Goal: Navigation & Orientation: Understand site structure

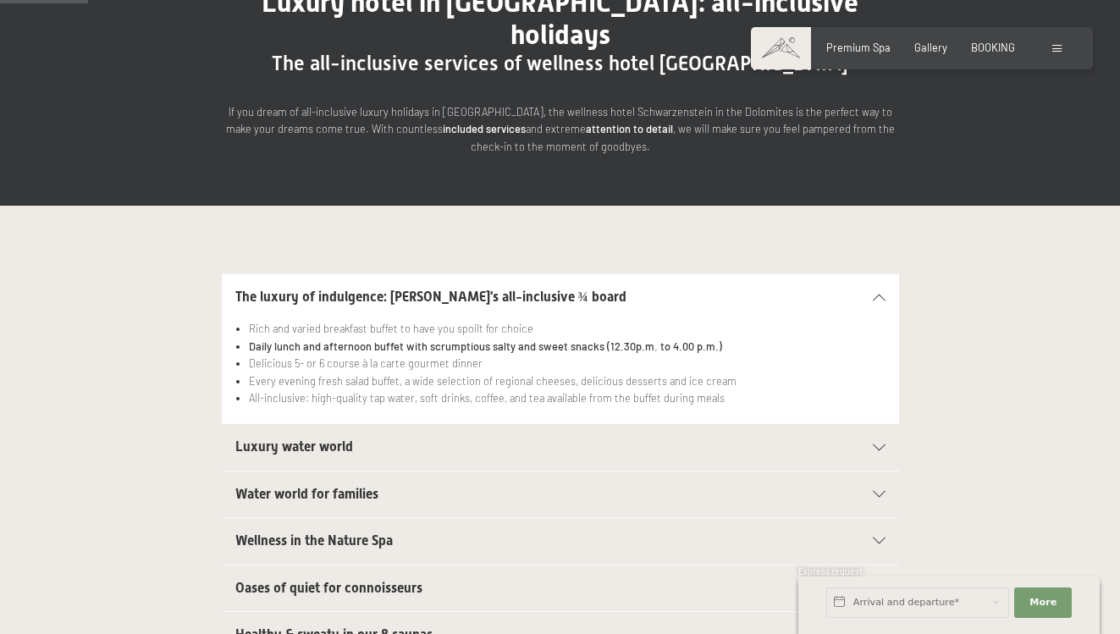
click at [556, 438] on h2 "Luxury water world" at bounding box center [527, 447] width 585 height 19
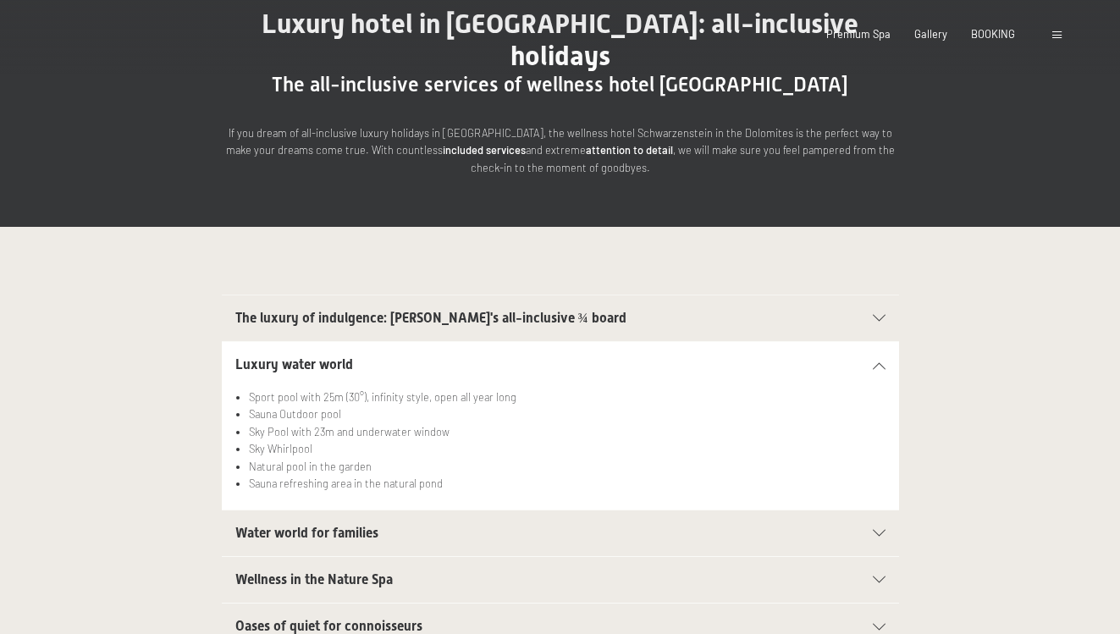
scroll to position [207, 0]
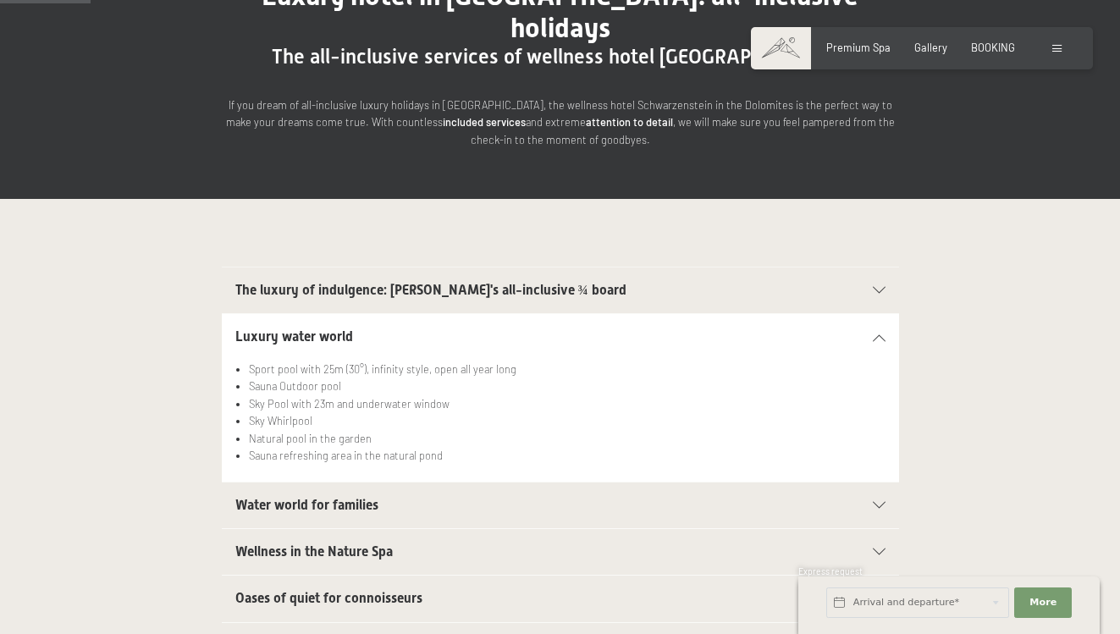
click at [881, 314] on div "Luxury water world" at bounding box center [560, 337] width 650 height 46
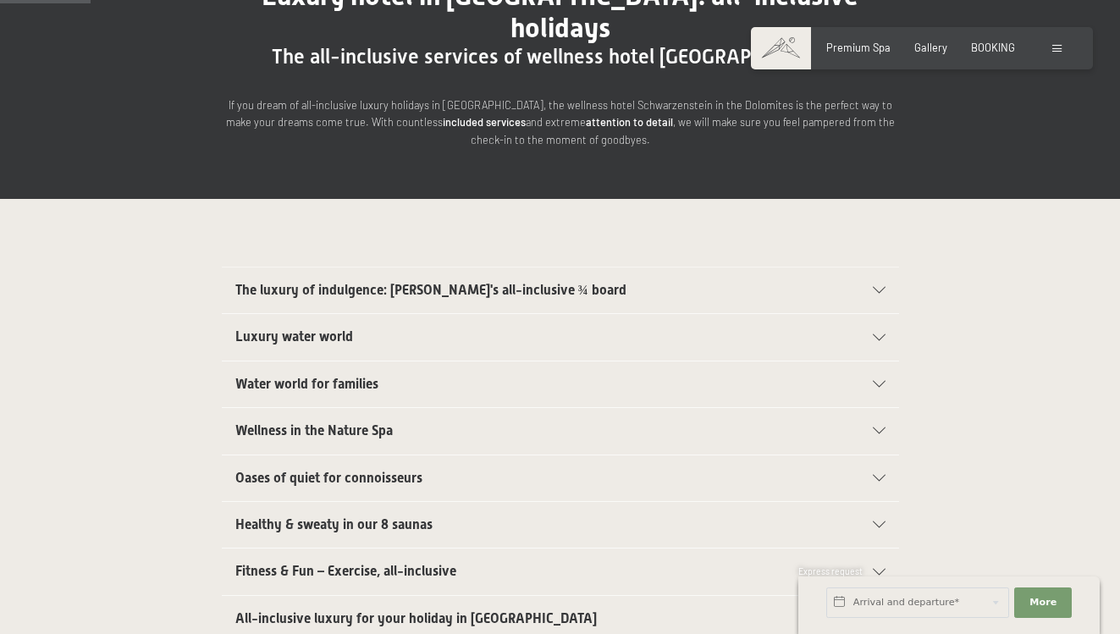
click at [383, 422] on span "Wellness in the Nature Spa" at bounding box center [313, 430] width 157 height 16
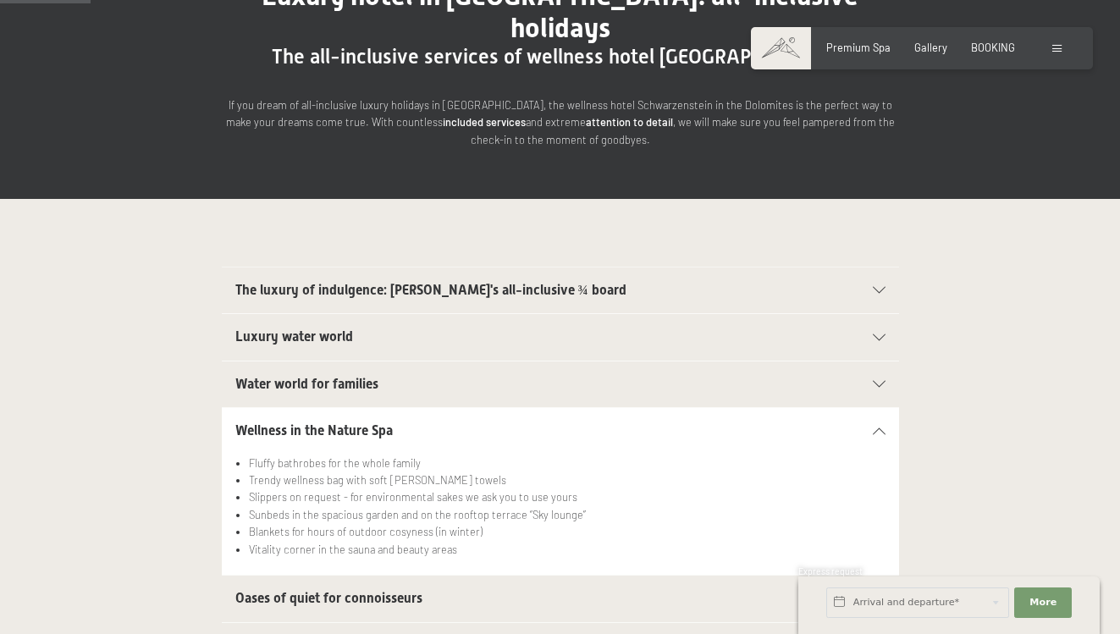
click at [383, 422] on span "Wellness in the Nature Spa" at bounding box center [313, 430] width 157 height 16
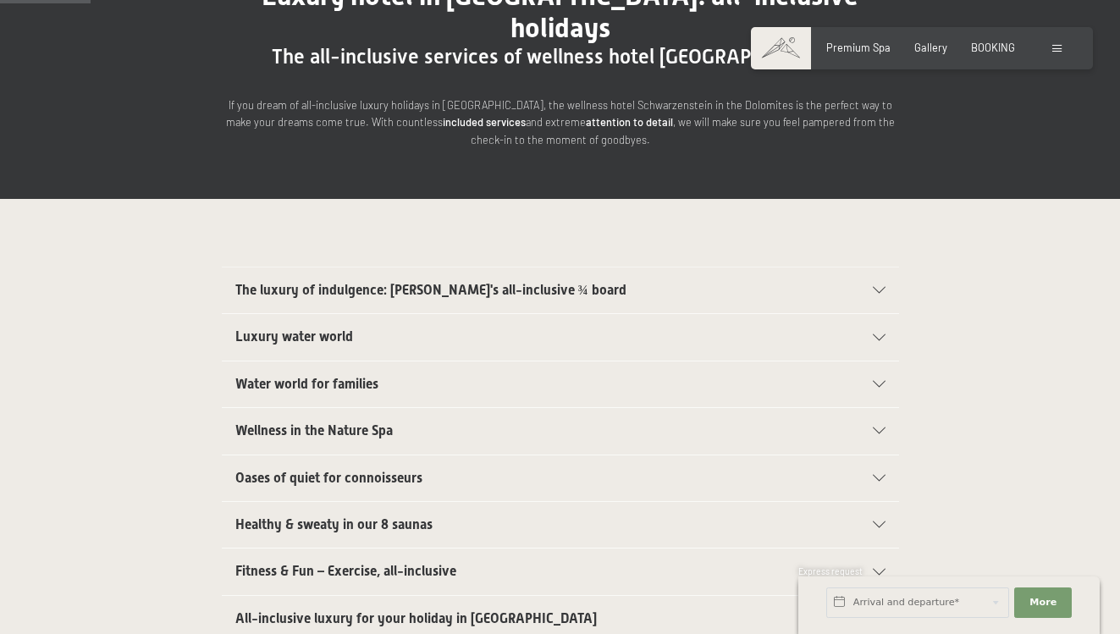
scroll to position [0, 0]
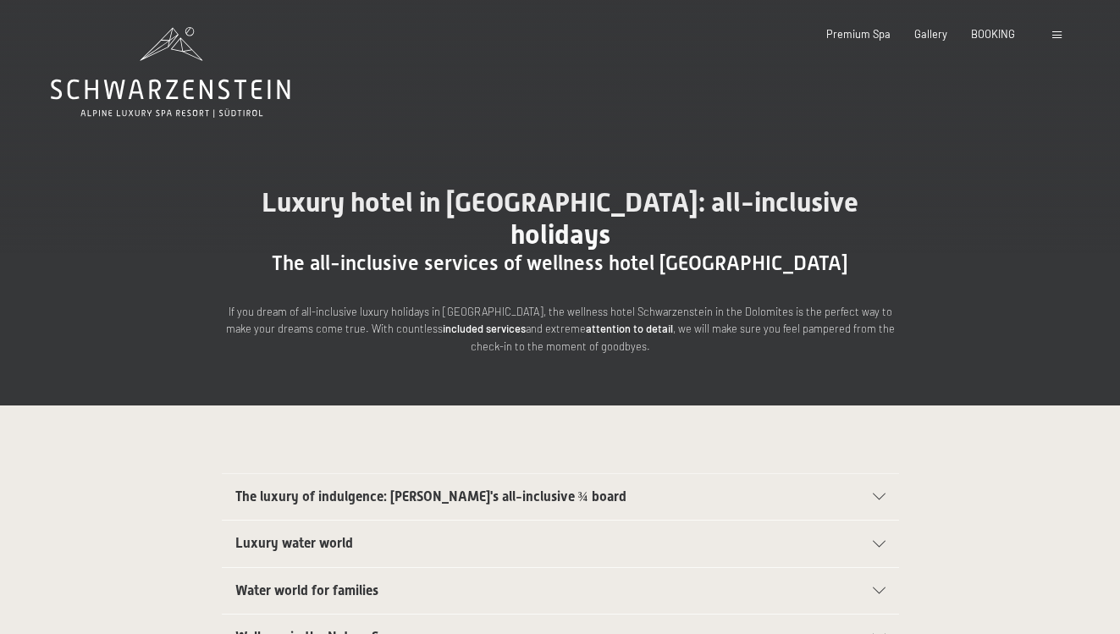
click at [251, 98] on icon at bounding box center [171, 72] width 240 height 91
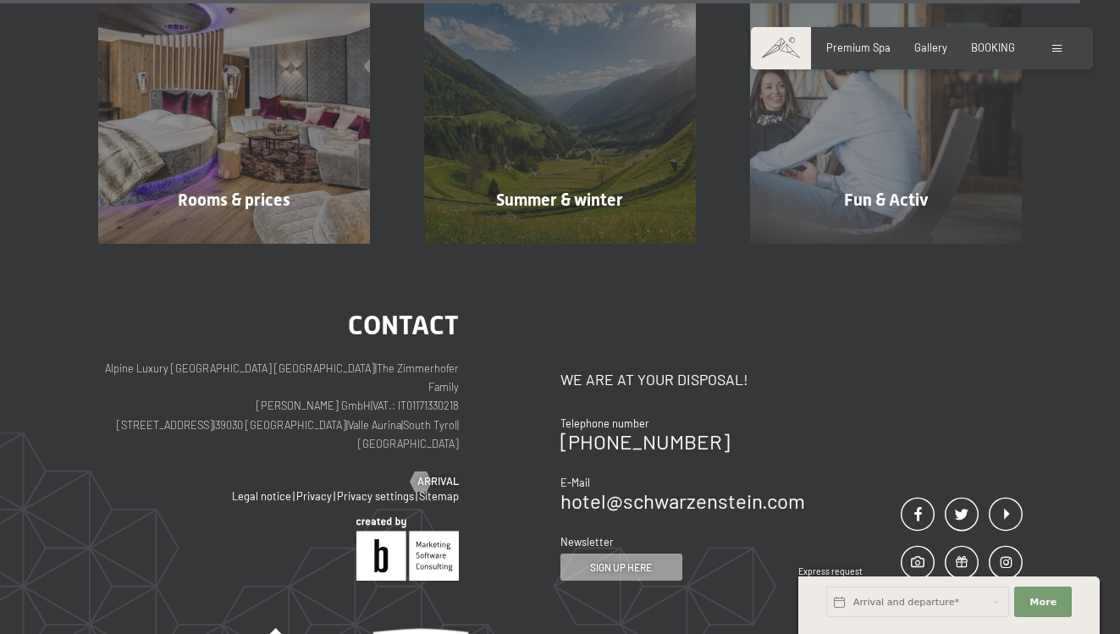
scroll to position [6441, 0]
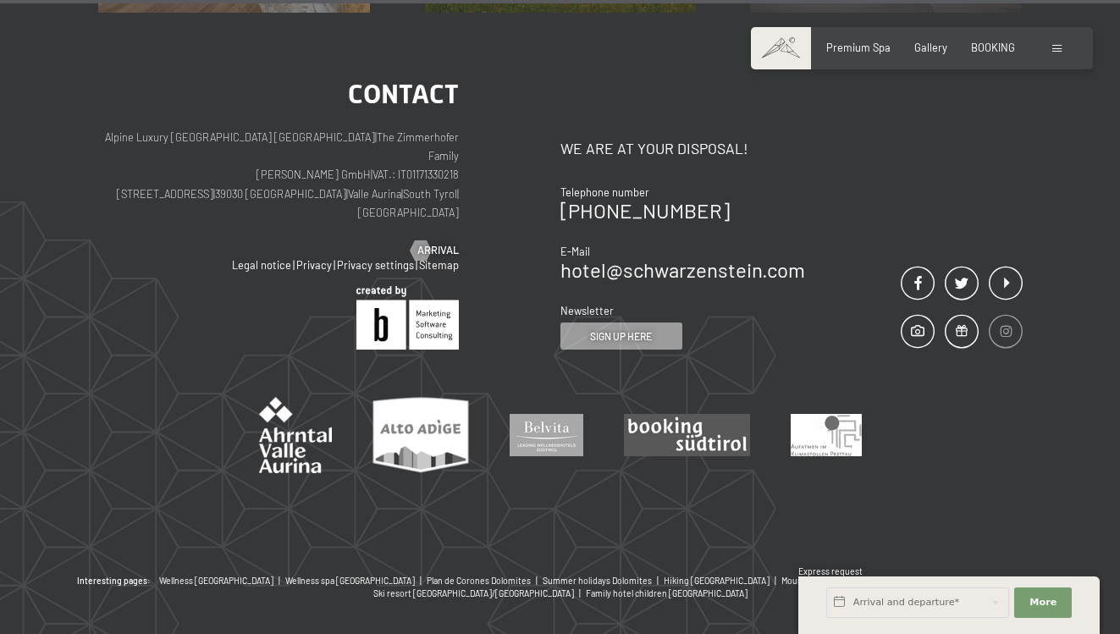
click at [1006, 314] on span at bounding box center [1006, 331] width 34 height 35
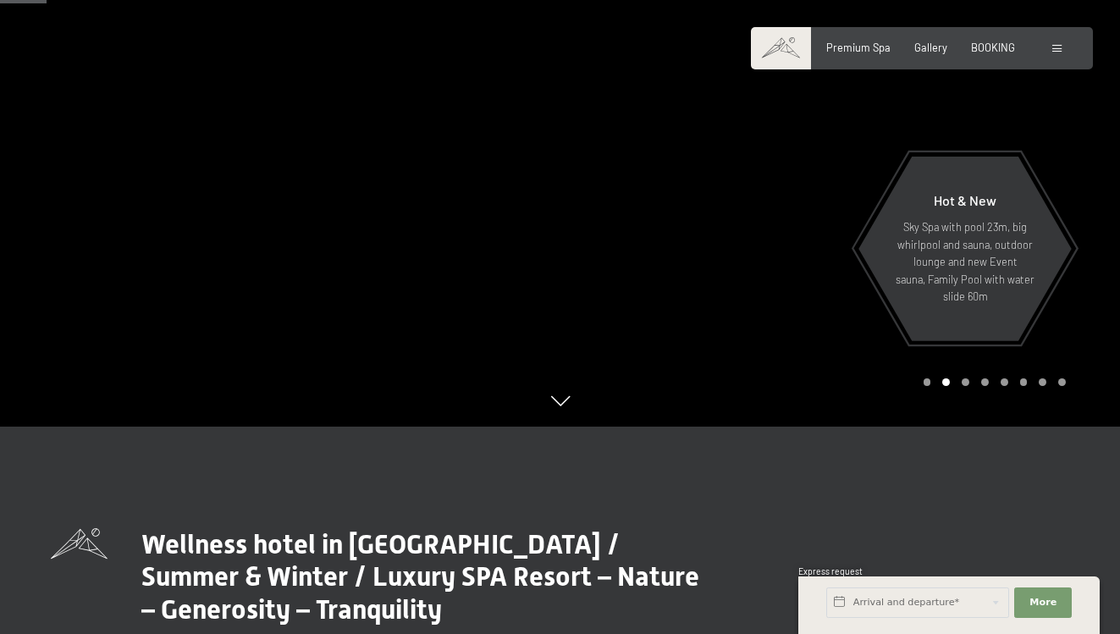
scroll to position [0, 0]
